Goal: Task Accomplishment & Management: Complete application form

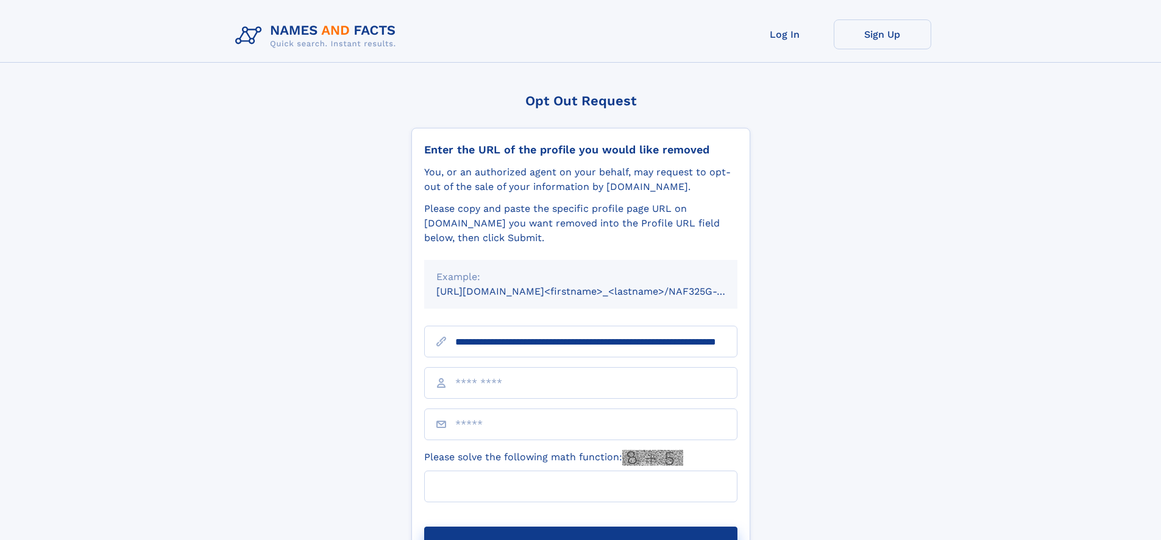
scroll to position [0, 114]
type input "**********"
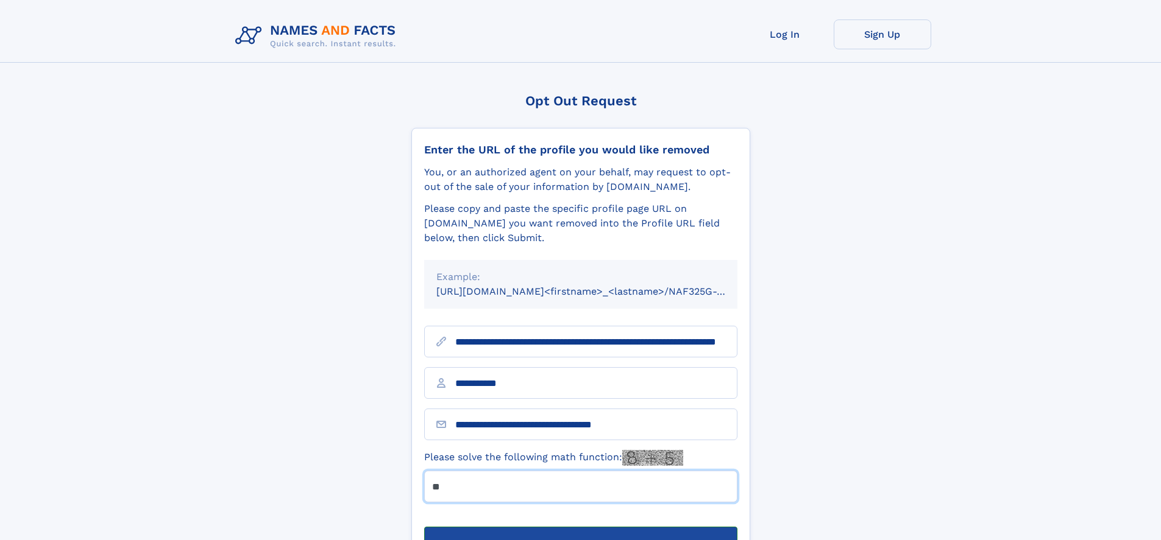
type input "**"
click at [580, 527] on button "Submit Opt Out Request" at bounding box center [580, 546] width 313 height 39
